Goal: Transaction & Acquisition: Purchase product/service

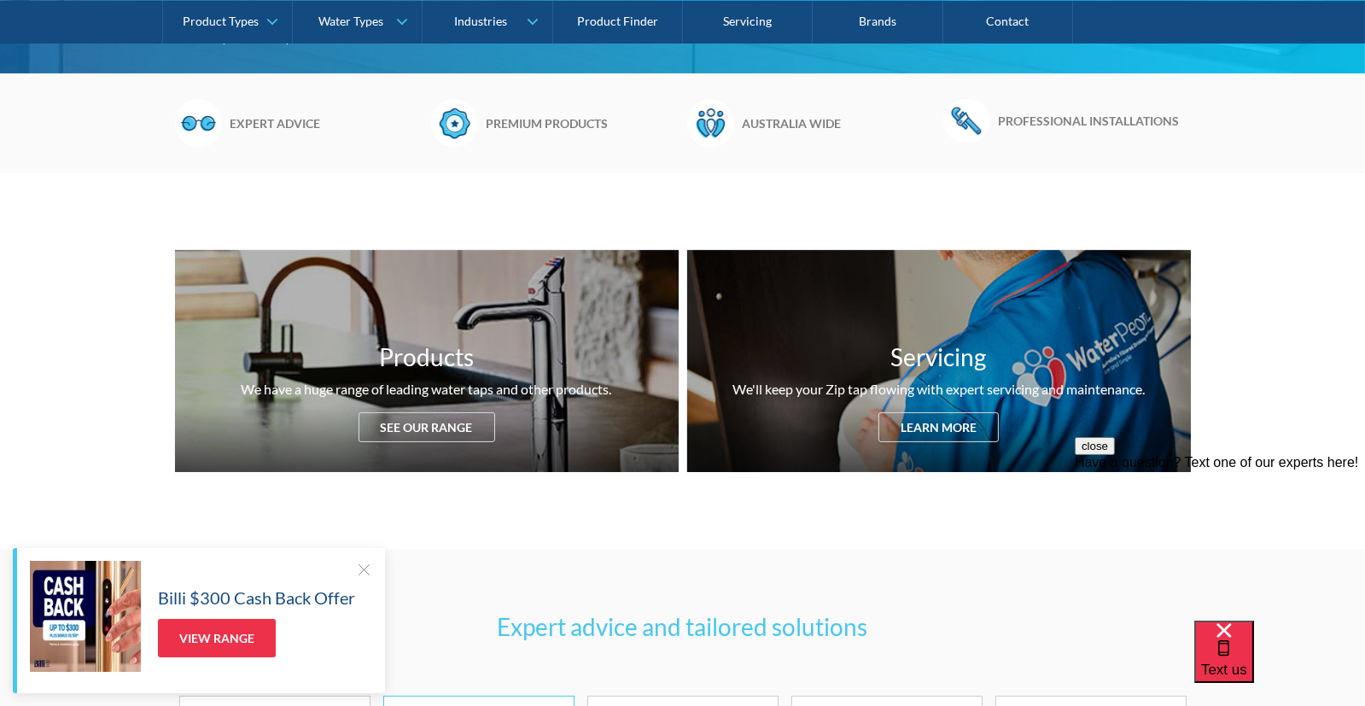
scroll to position [543, 0]
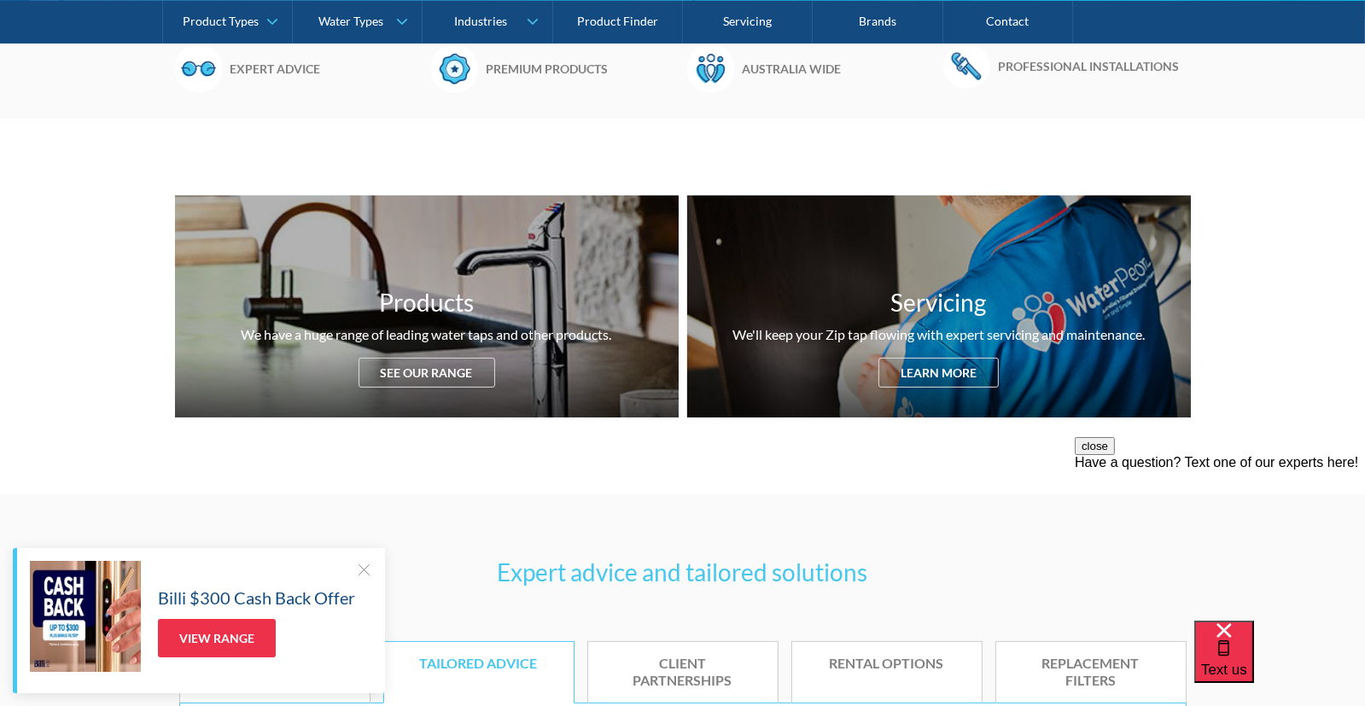
click at [364, 569] on div at bounding box center [363, 569] width 17 height 17
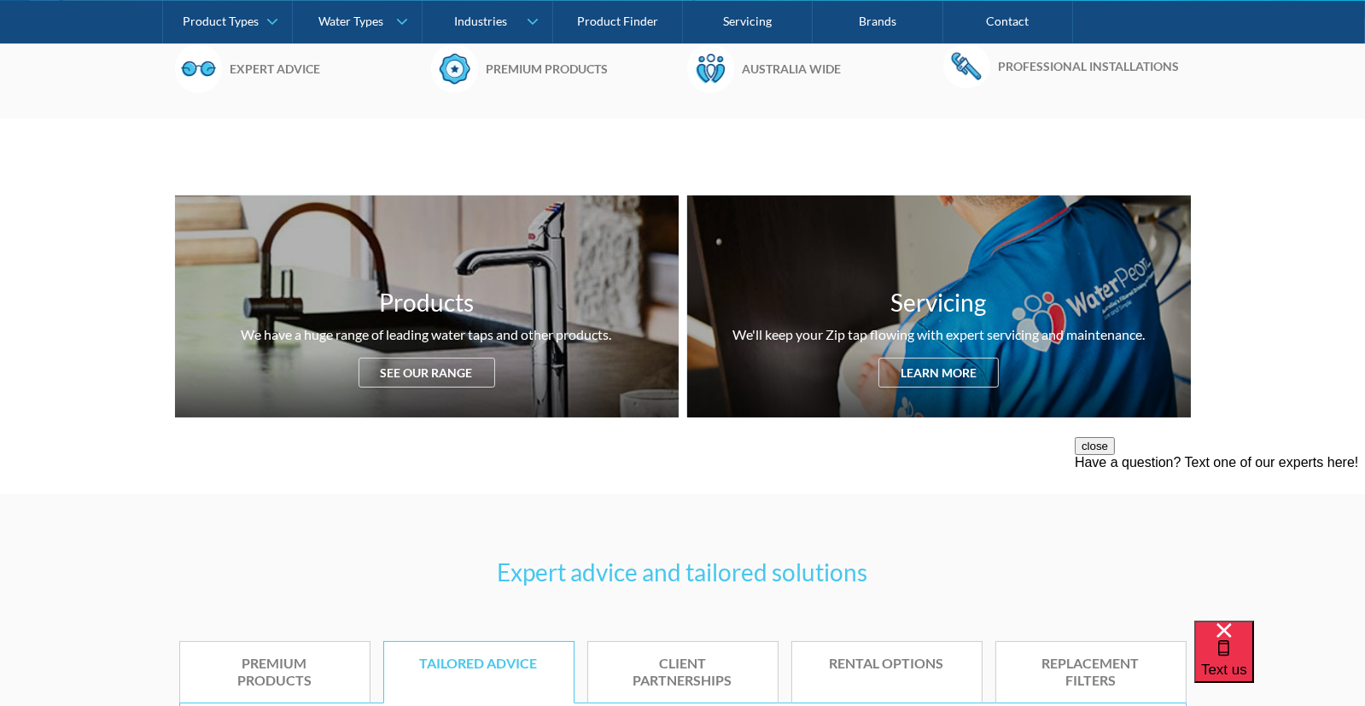
click at [1086, 673] on div "Replacement filters" at bounding box center [1091, 673] width 138 height 36
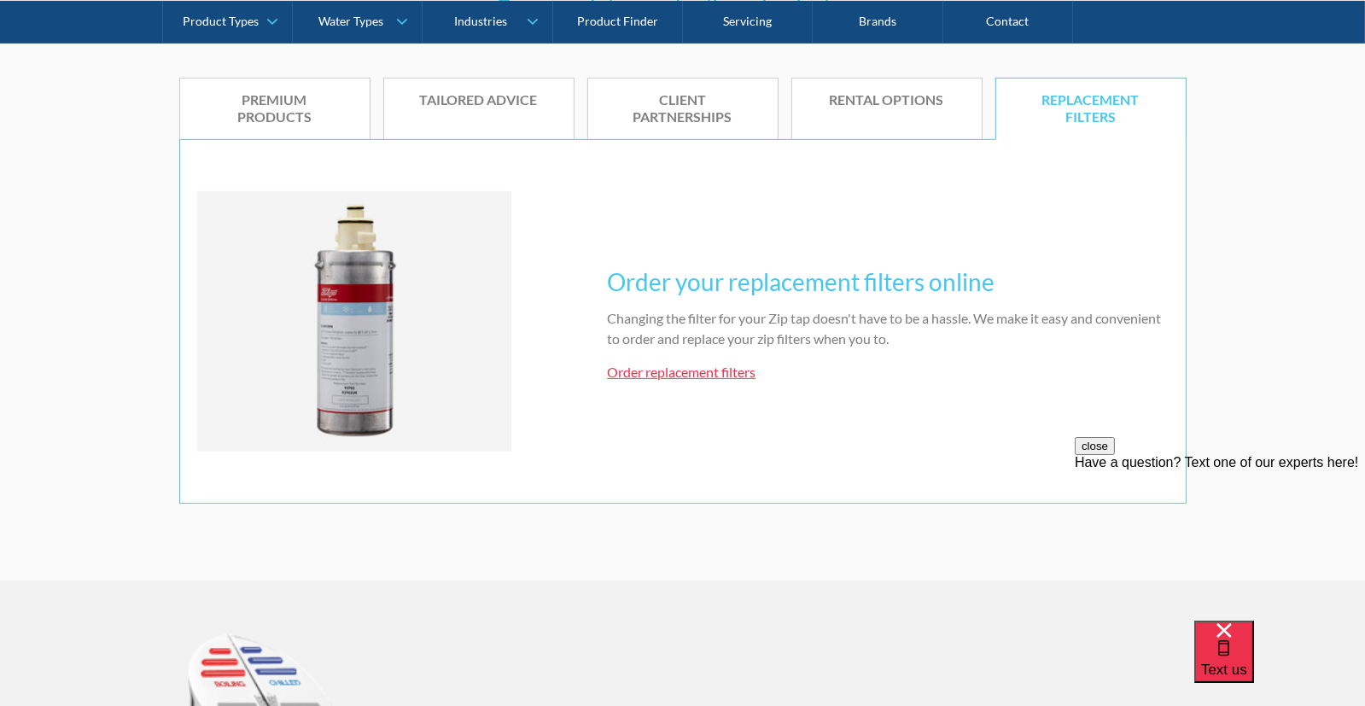
scroll to position [1086, 0]
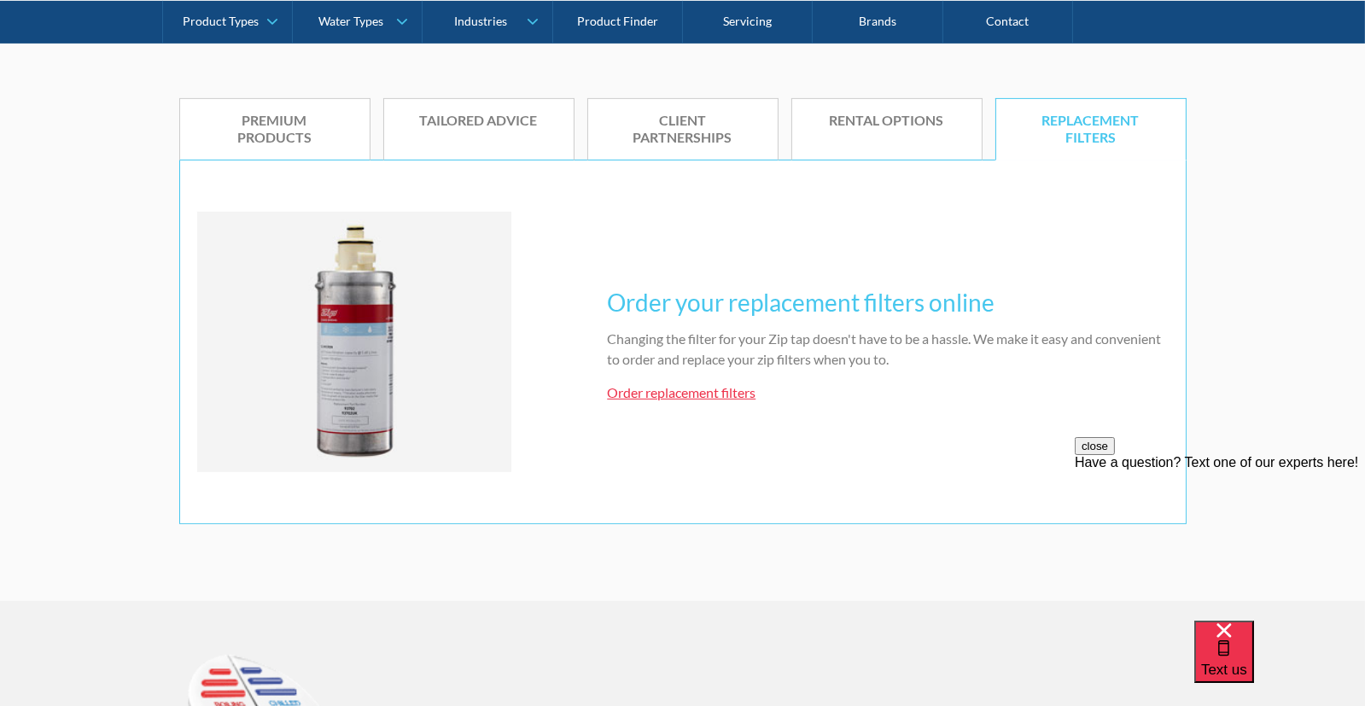
click at [702, 393] on link "Order replacement filters" at bounding box center [681, 392] width 149 height 16
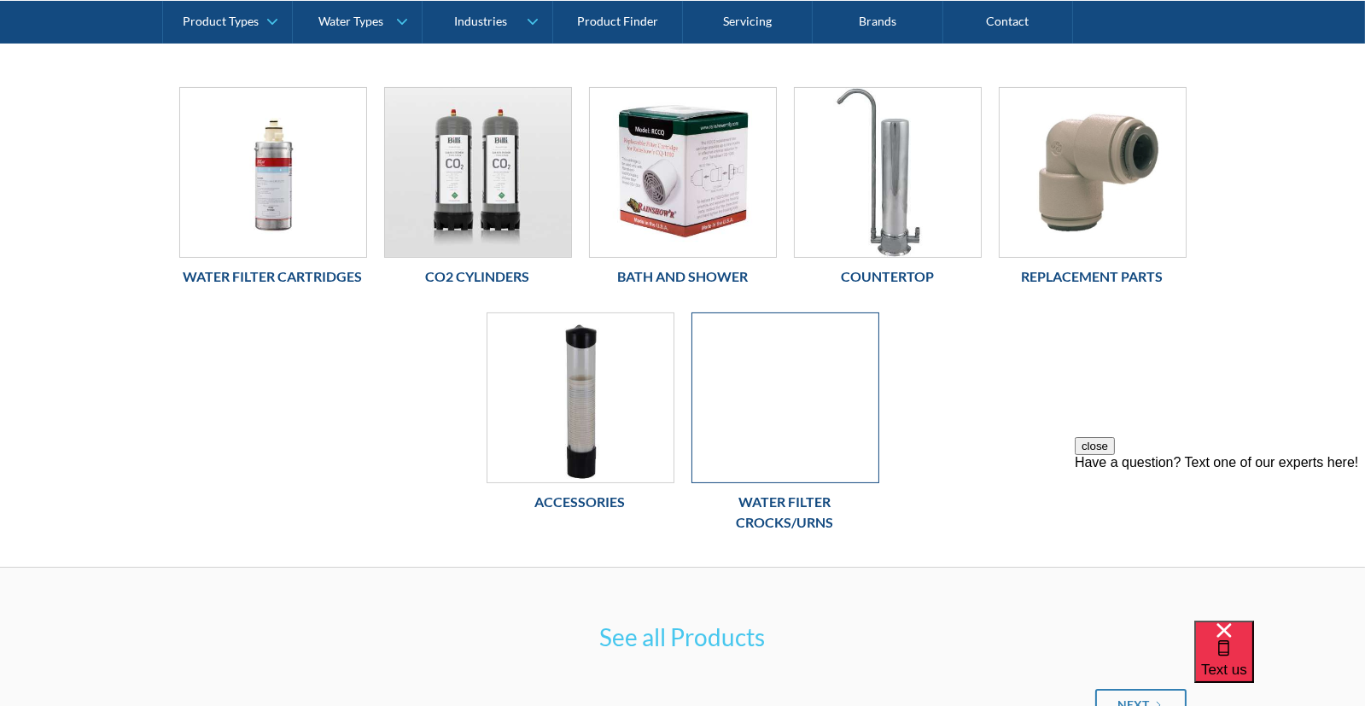
scroll to position [181, 0]
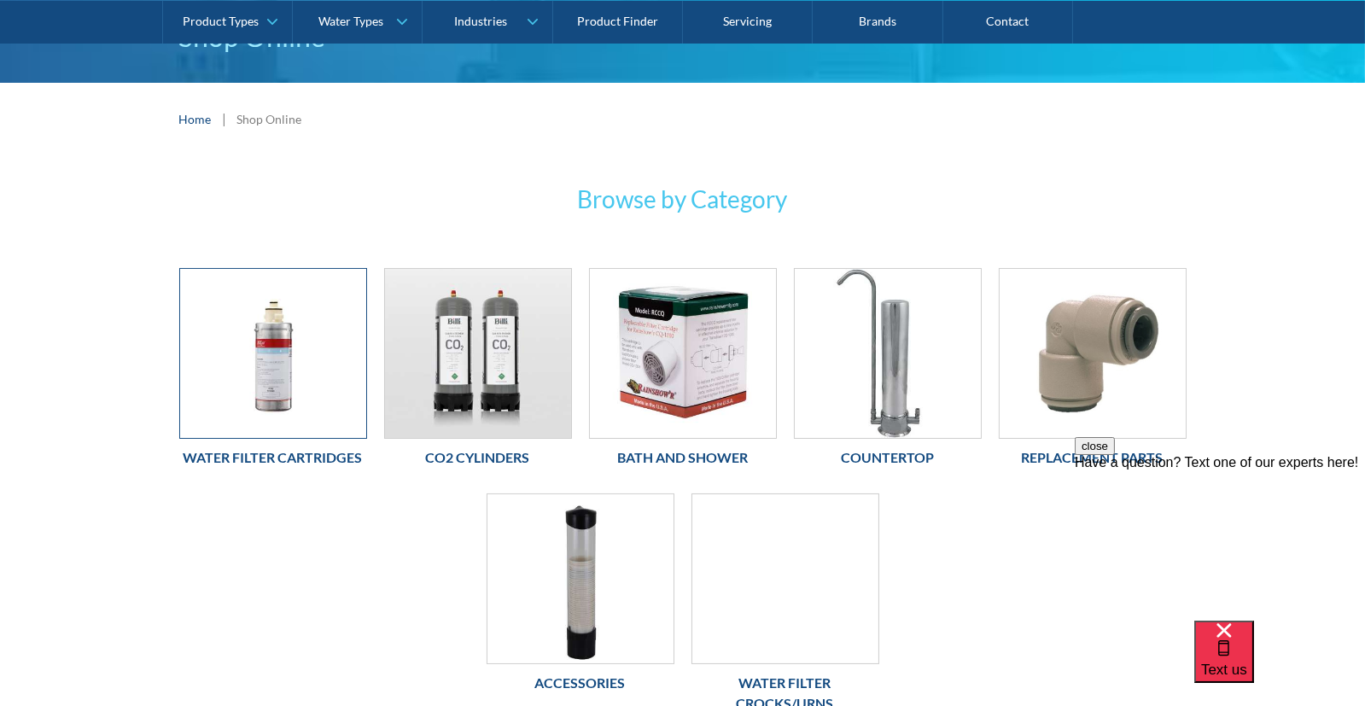
click at [277, 369] on img at bounding box center [273, 353] width 186 height 169
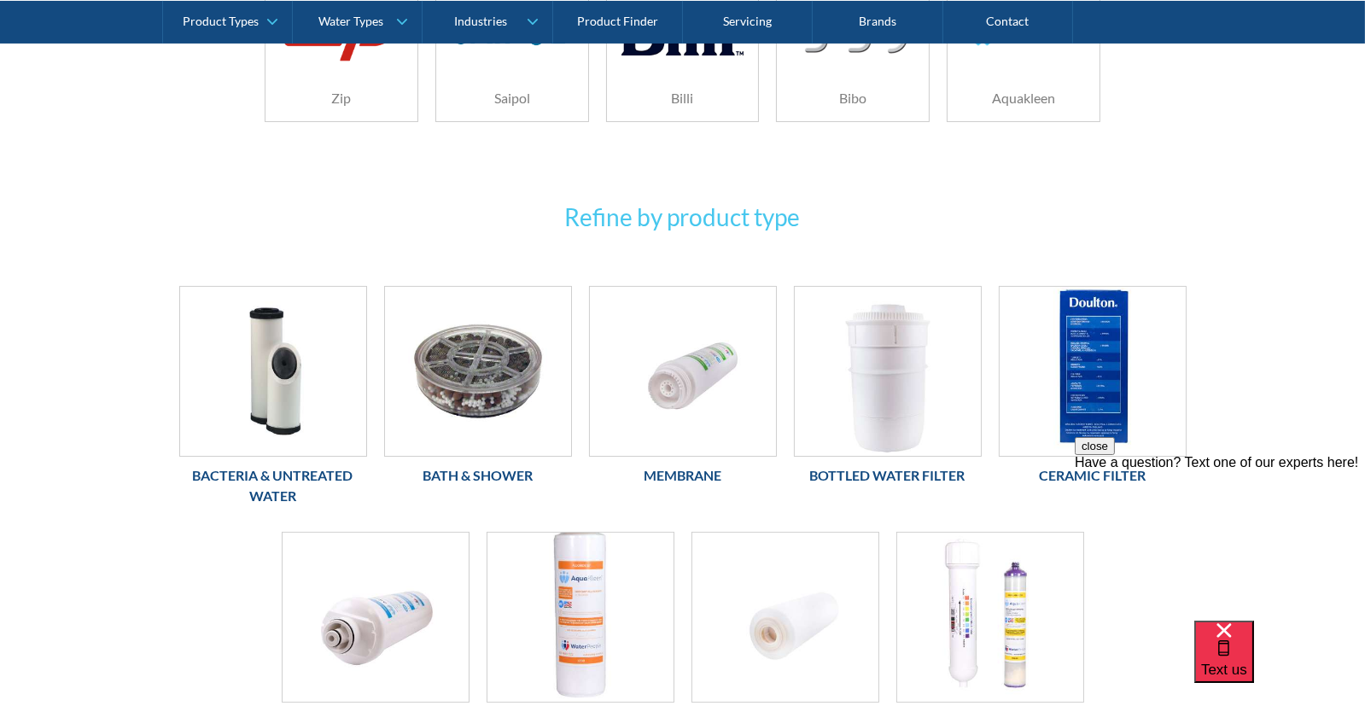
scroll to position [317, 0]
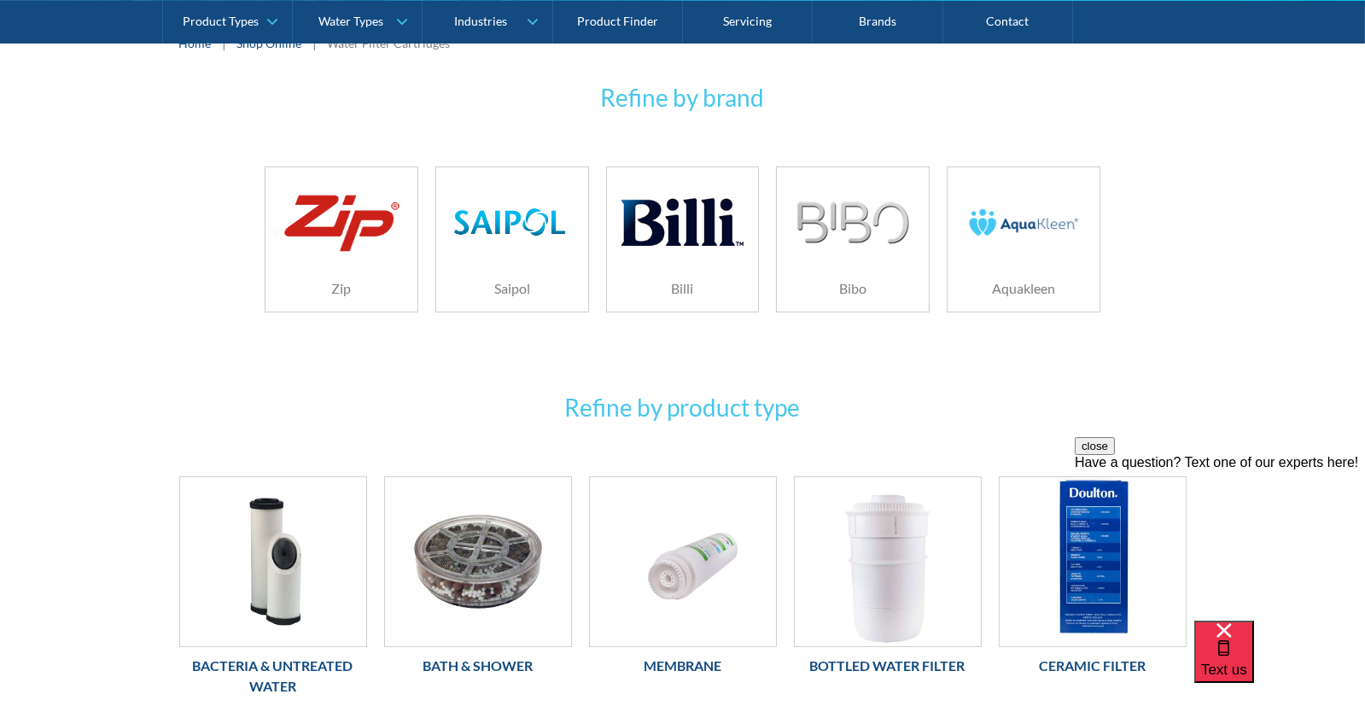
click at [342, 211] on img at bounding box center [341, 222] width 121 height 73
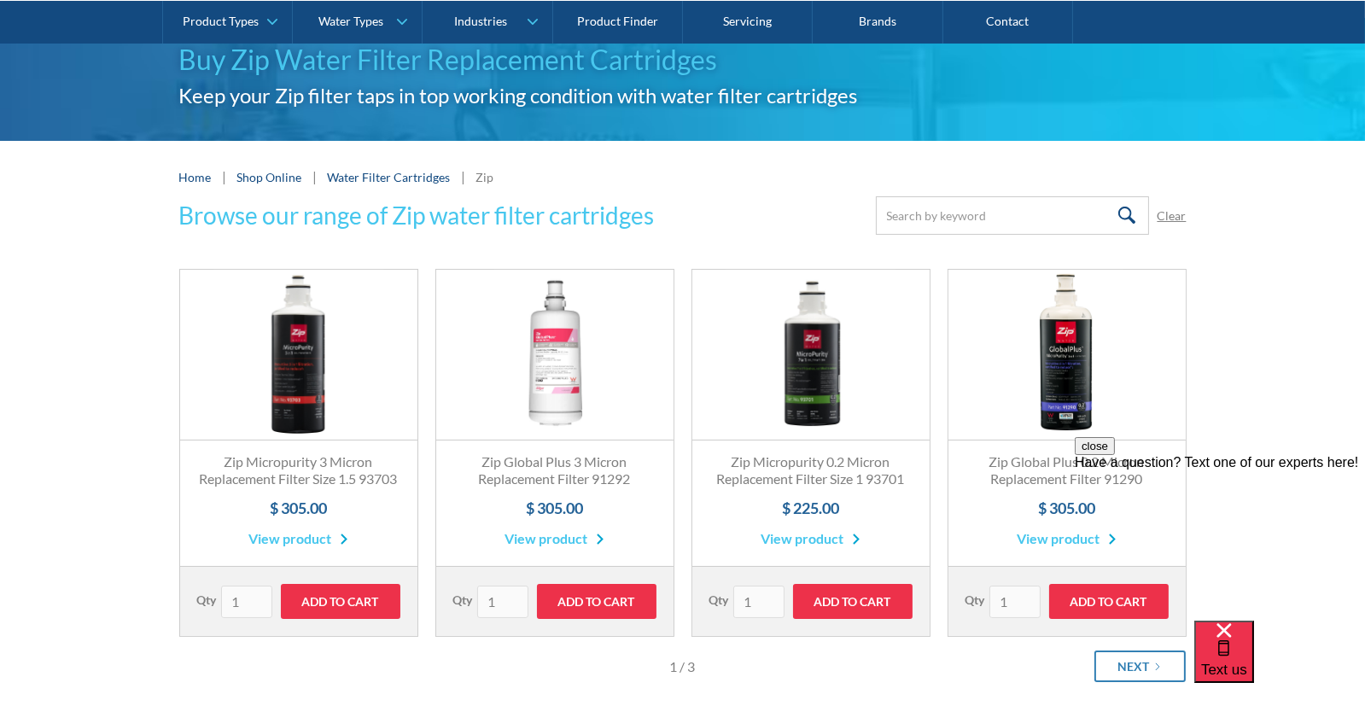
scroll to position [362, 0]
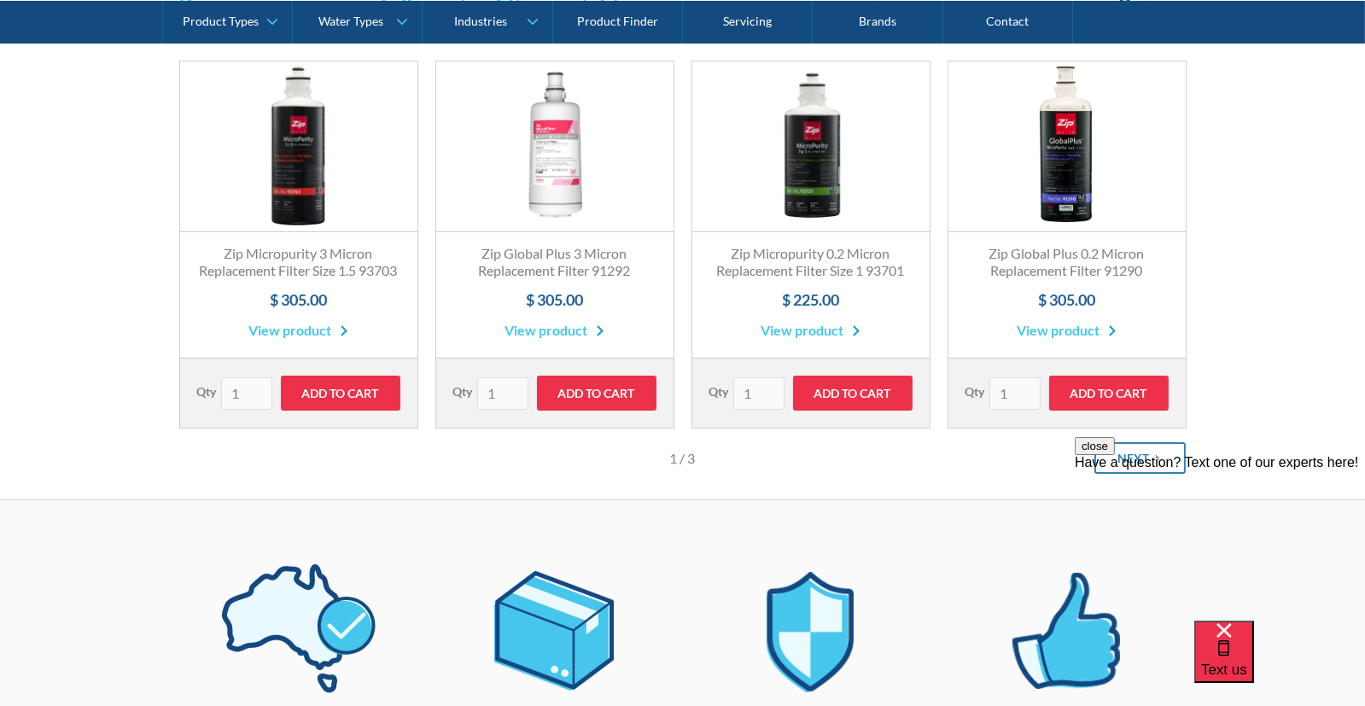
click at [1146, 472] on div "close Have a question? Text one of our experts here!" at bounding box center [1219, 538] width 290 height 205
click at [1130, 475] on div "close Have a question? Text one of our experts here!" at bounding box center [1219, 538] width 290 height 205
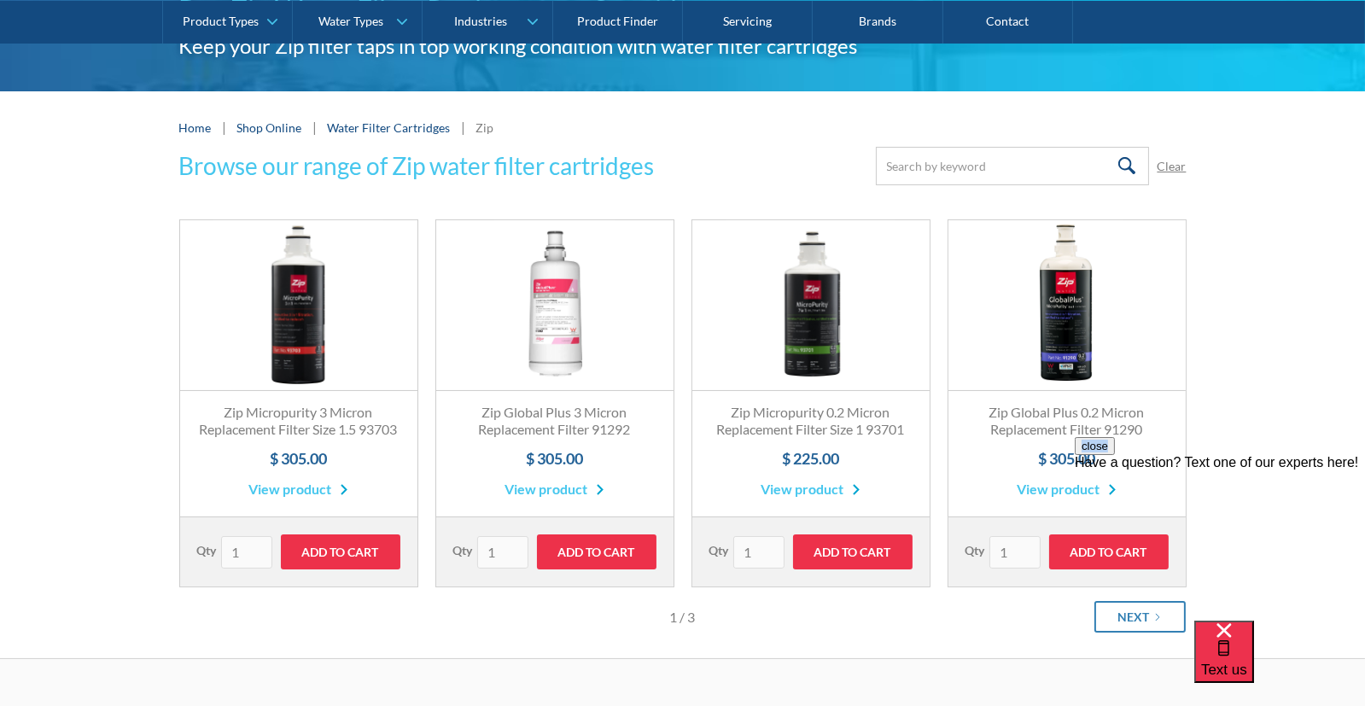
scroll to position [0, 0]
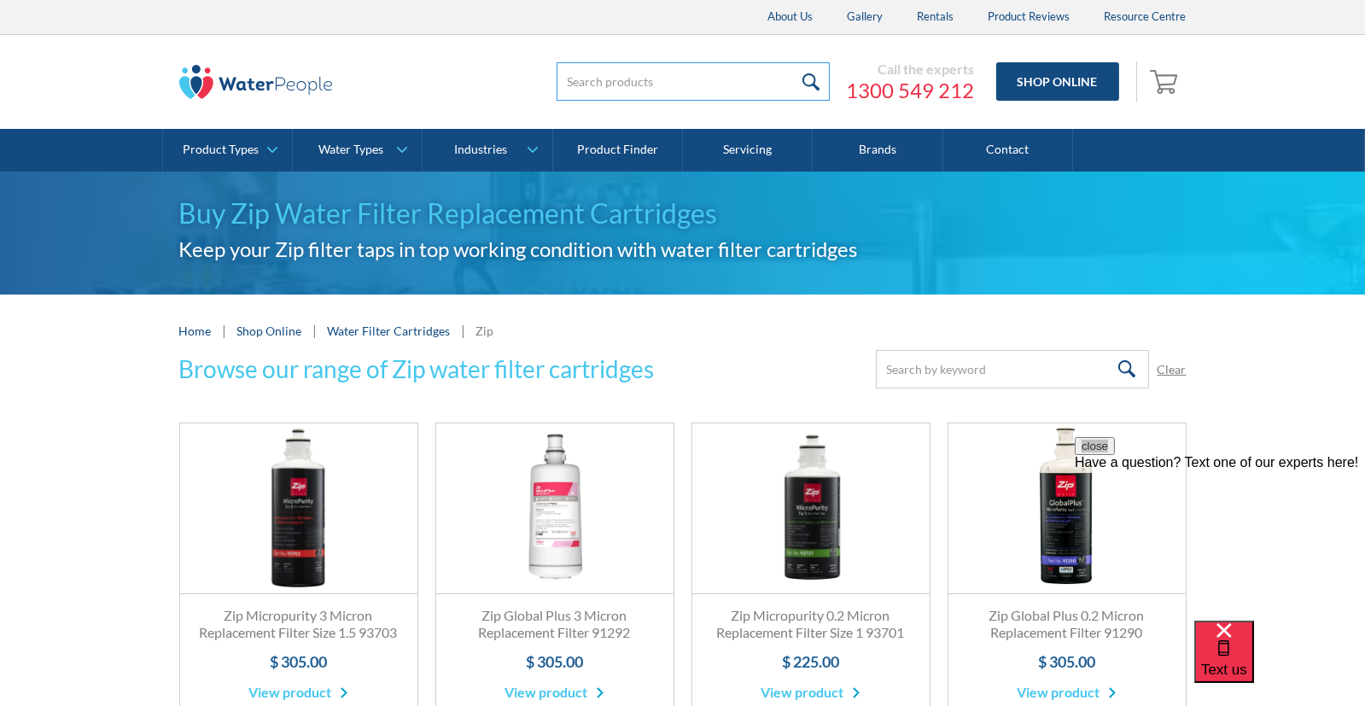
click at [603, 76] on input "search" at bounding box center [692, 81] width 273 height 38
type input "93701"
click at [793, 62] on input "submit" at bounding box center [811, 81] width 37 height 38
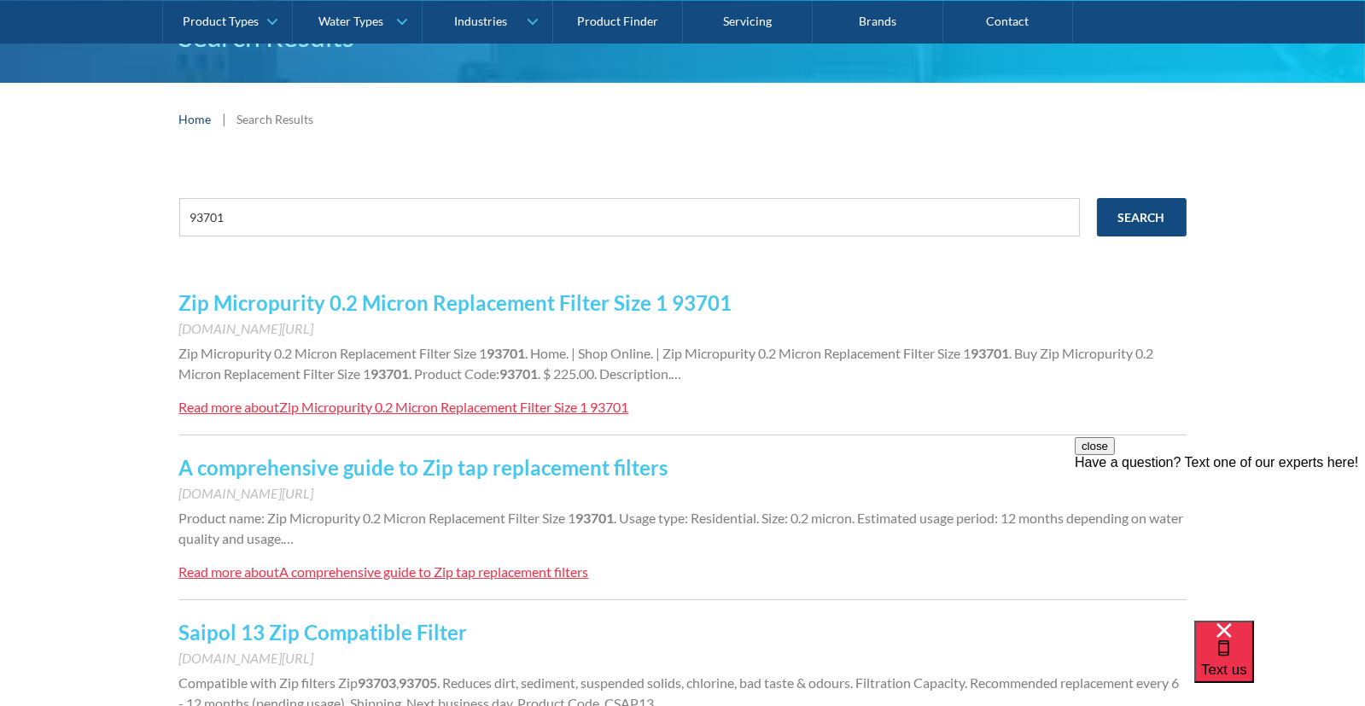
scroll to position [362, 0]
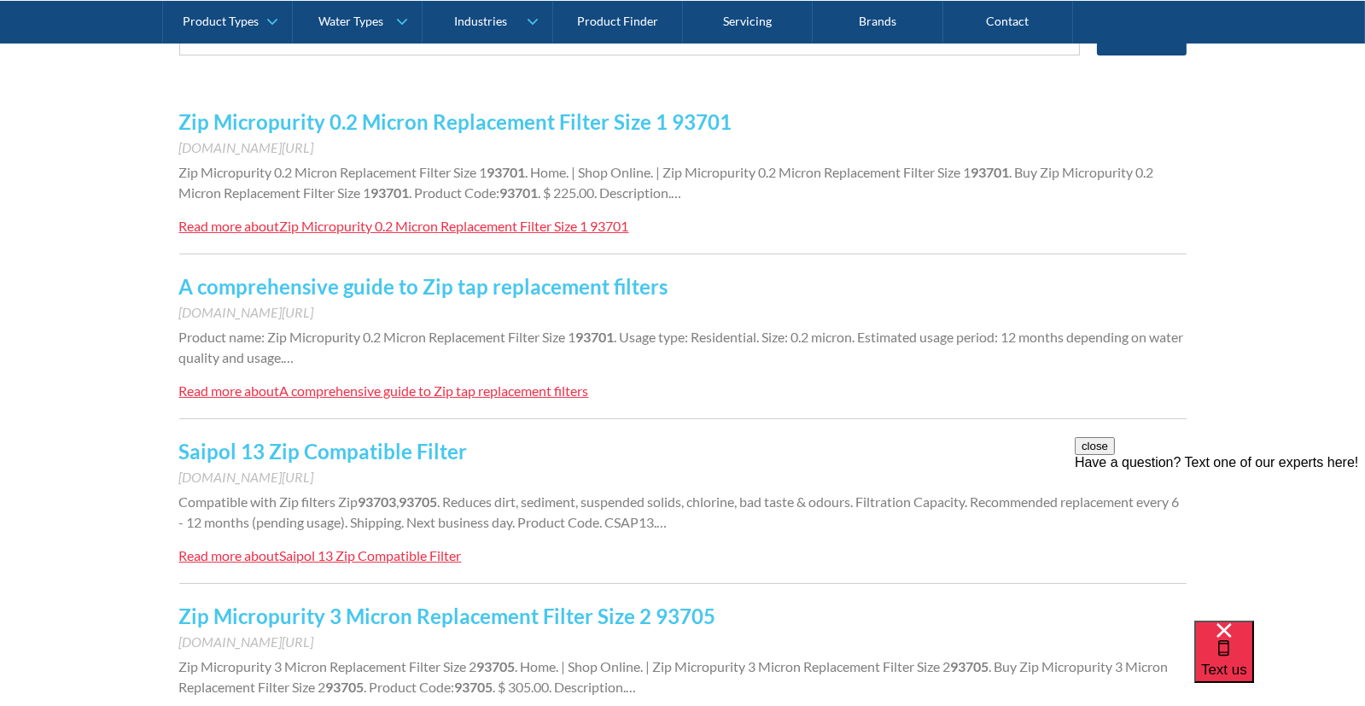
click at [404, 446] on link "Saipol 13 Zip Compatible Filter" at bounding box center [323, 451] width 288 height 25
click at [512, 616] on link "Zip Micropurity 3 Micron Replacement Filter Size 2 93705" at bounding box center [447, 615] width 537 height 25
click at [559, 113] on link "Zip Micropurity 0.2 Micron Replacement Filter Size 1 93701" at bounding box center [455, 121] width 553 height 25
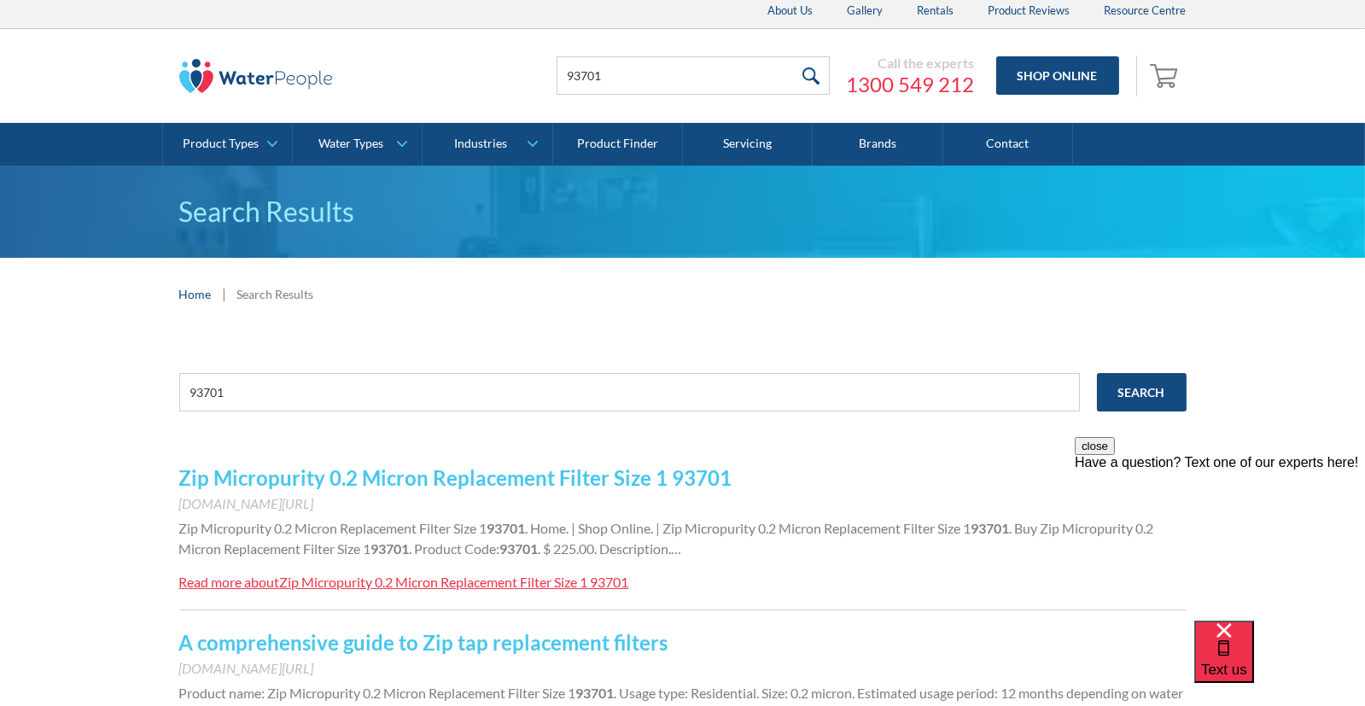
scroll to position [0, 0]
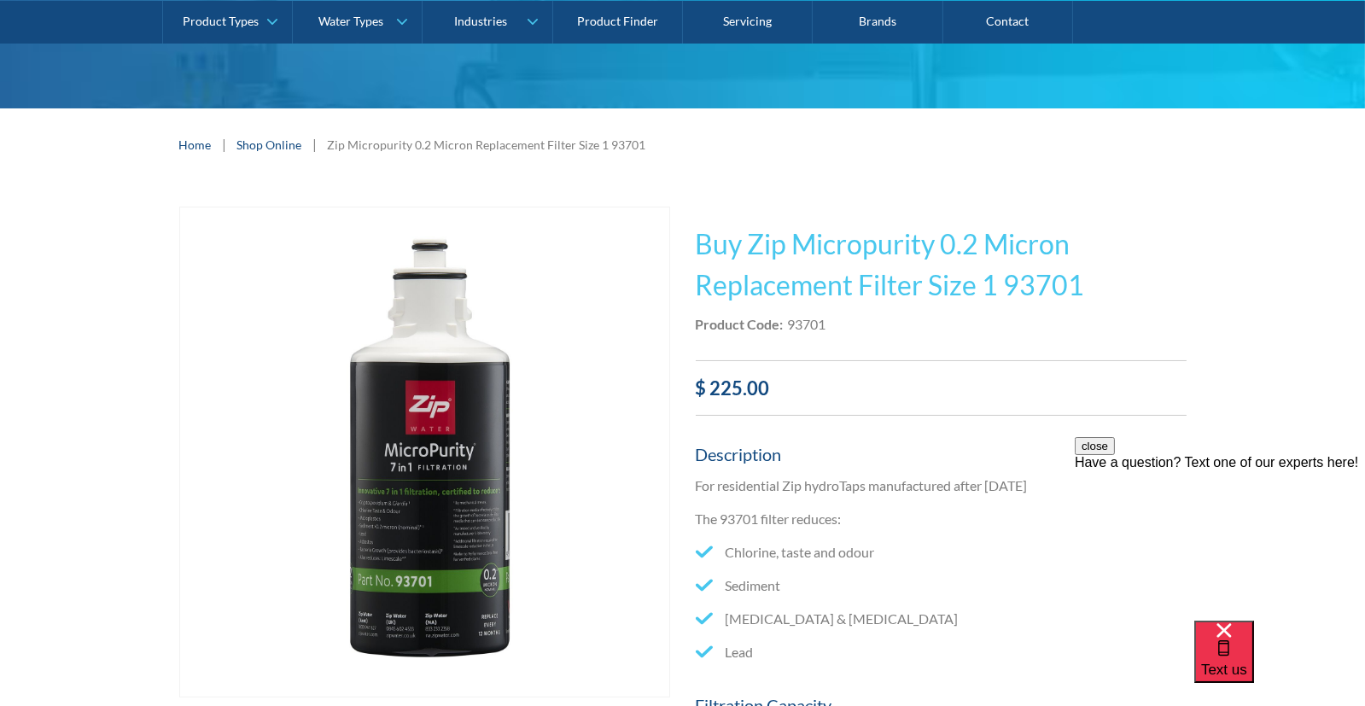
scroll to position [362, 0]
